Goal: Information Seeking & Learning: Learn about a topic

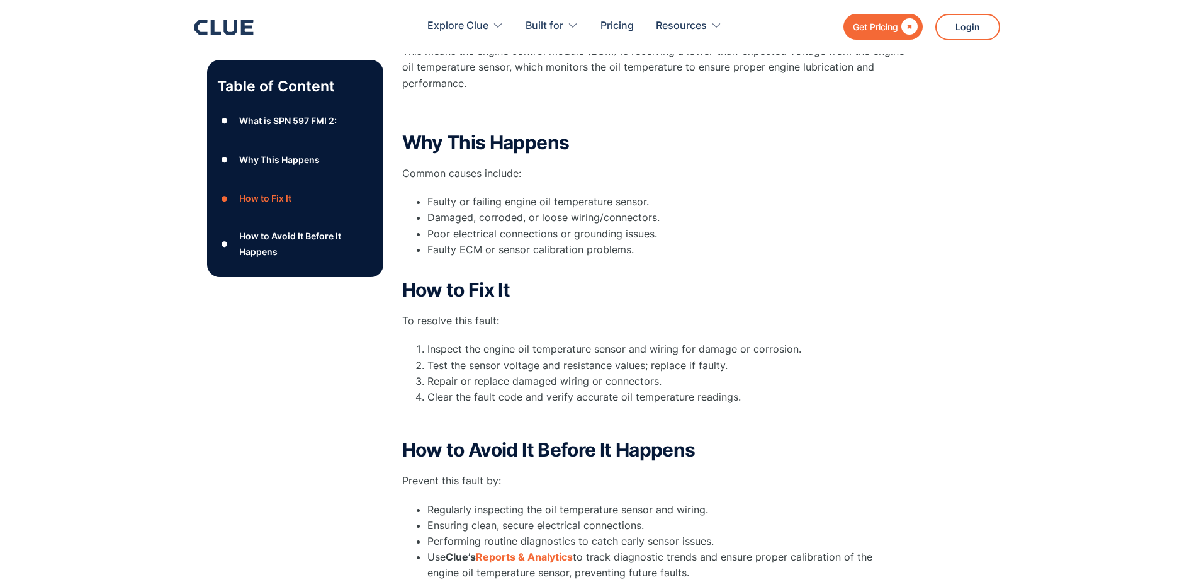
scroll to position [252, 0]
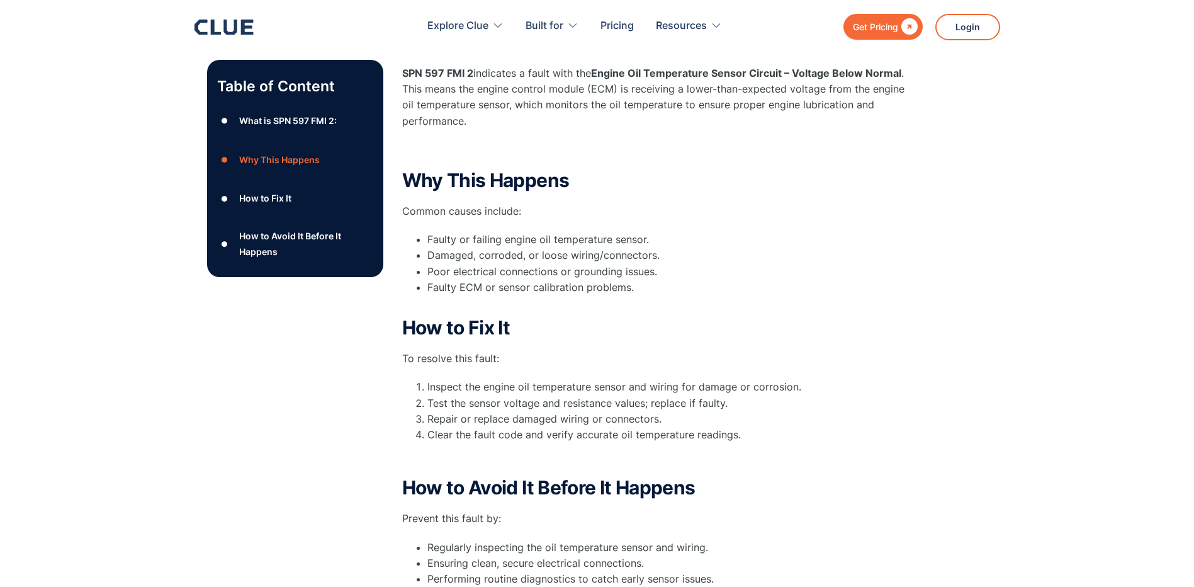
click at [280, 197] on div "How to Fix It" at bounding box center [265, 199] width 52 height 16
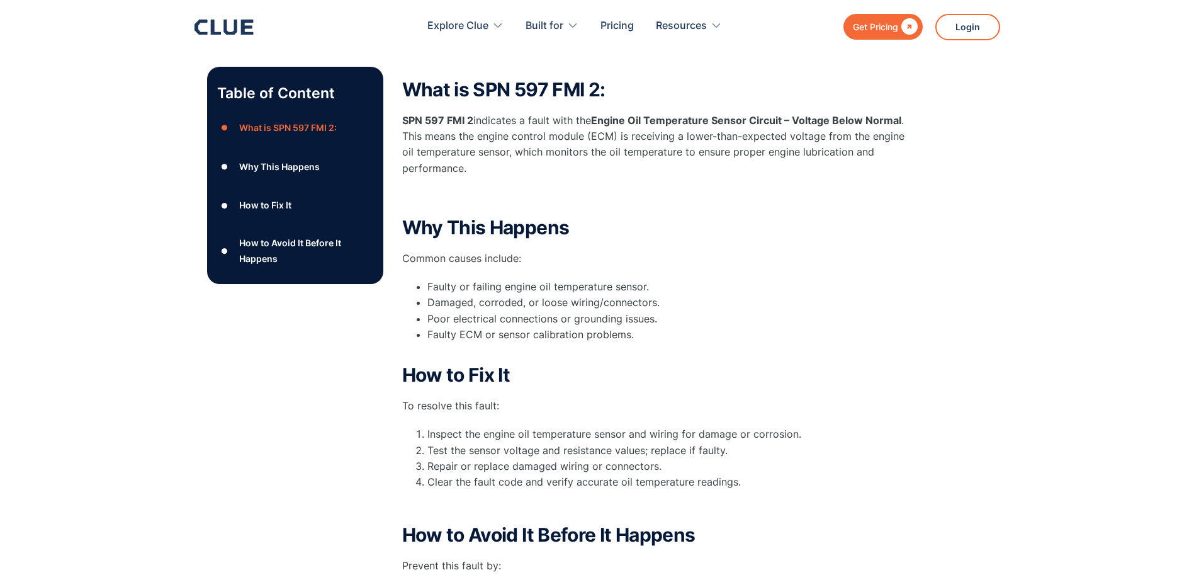
scroll to position [252, 0]
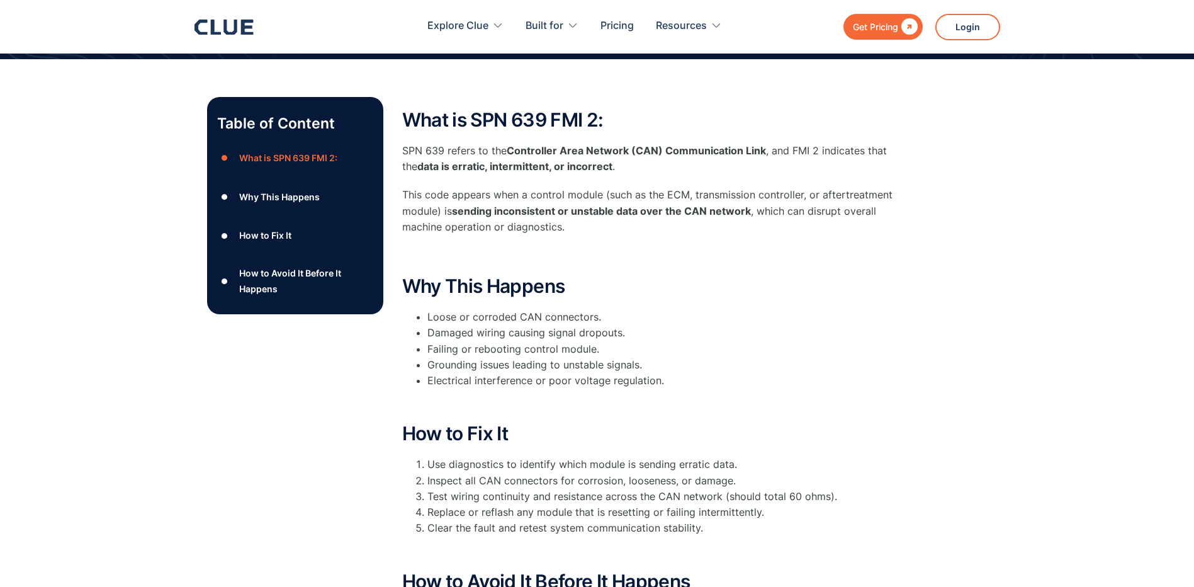
scroll to position [126, 0]
